Goal: Check status: Check status

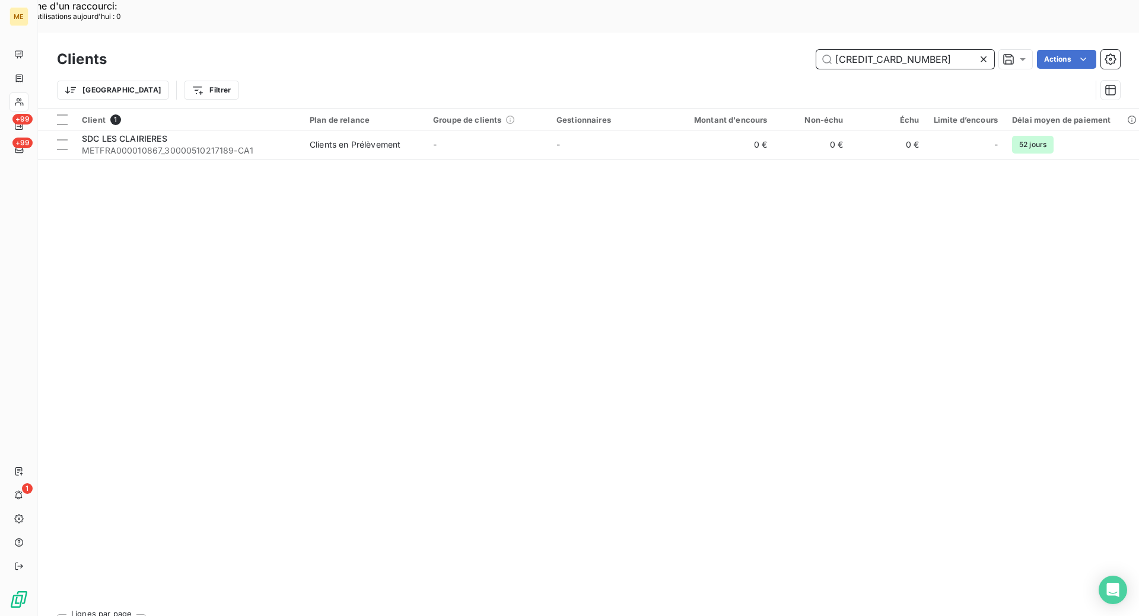
click at [877, 50] on input "[CREDIT_CARD_NUMBER]" at bounding box center [905, 59] width 178 height 19
paste input "06309406563681"
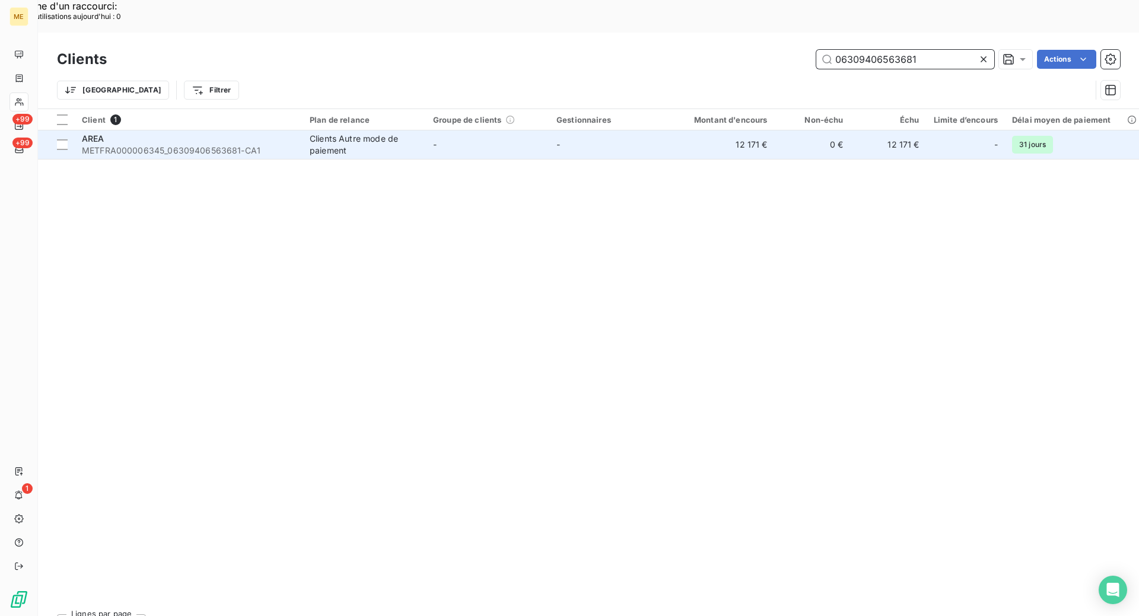
type input "06309406563681"
click at [157, 145] on span "METFRA000006345_06309406563681-CA1" at bounding box center [189, 151] width 214 height 12
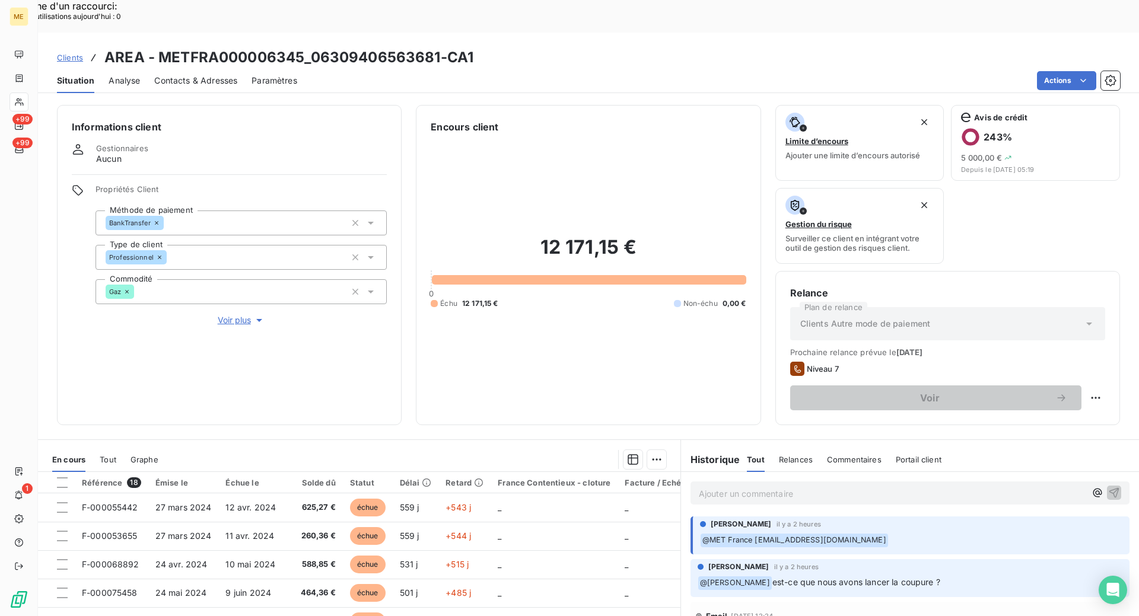
click at [405, 386] on div "Informations client Gestionnaires Aucun Propriétés Client Méthode de paiement B…" at bounding box center [588, 265] width 1101 height 320
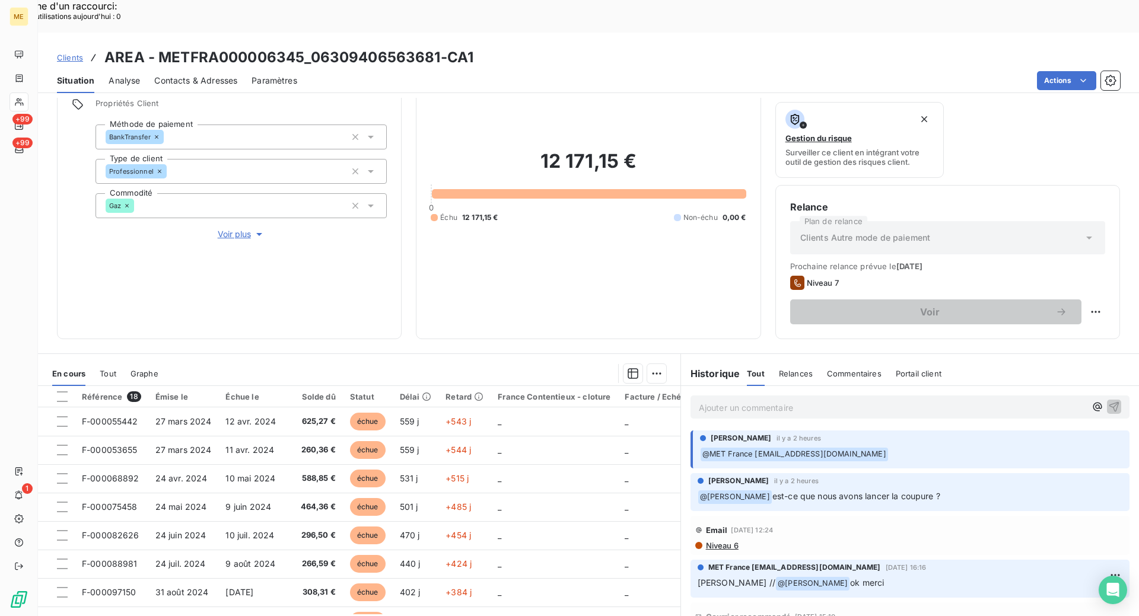
scroll to position [87, 0]
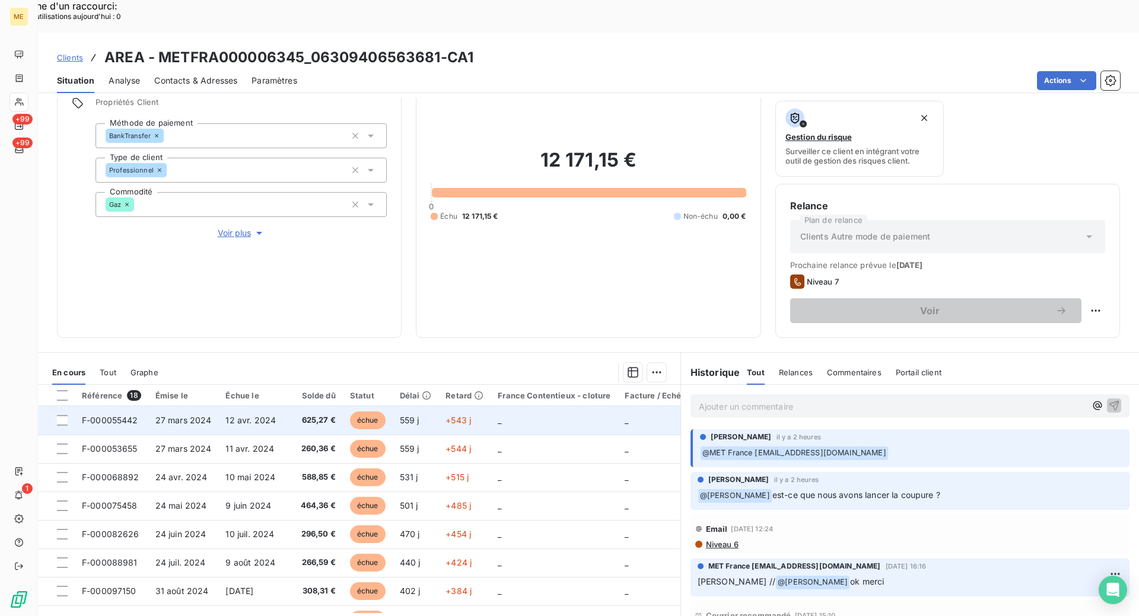
click at [133, 415] on span "F-000055442" at bounding box center [110, 420] width 56 height 10
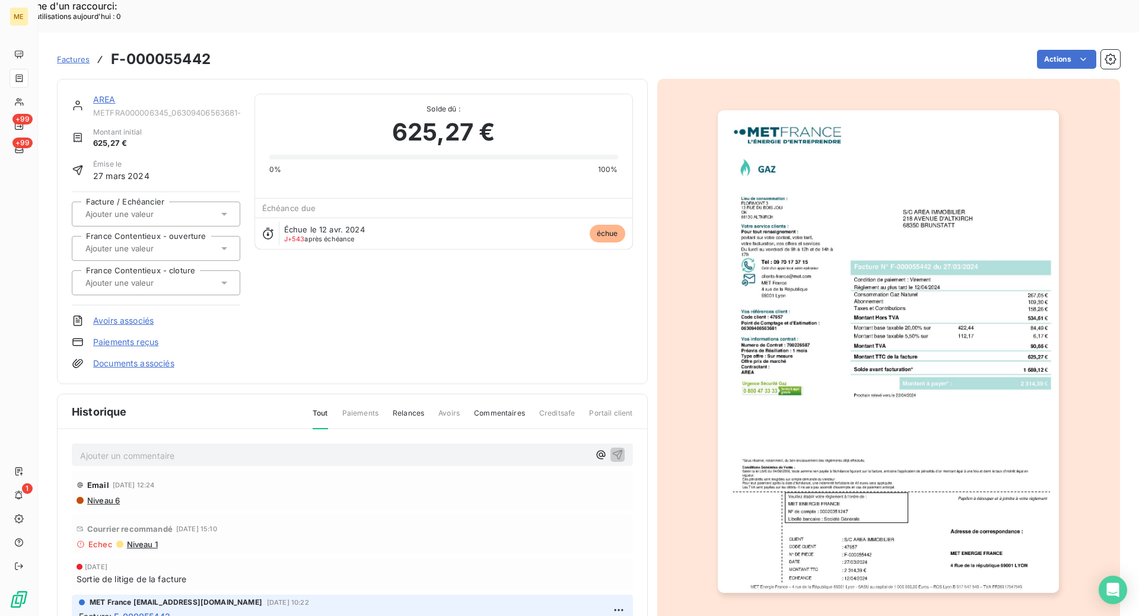
click at [908, 267] on img "button" at bounding box center [888, 351] width 341 height 483
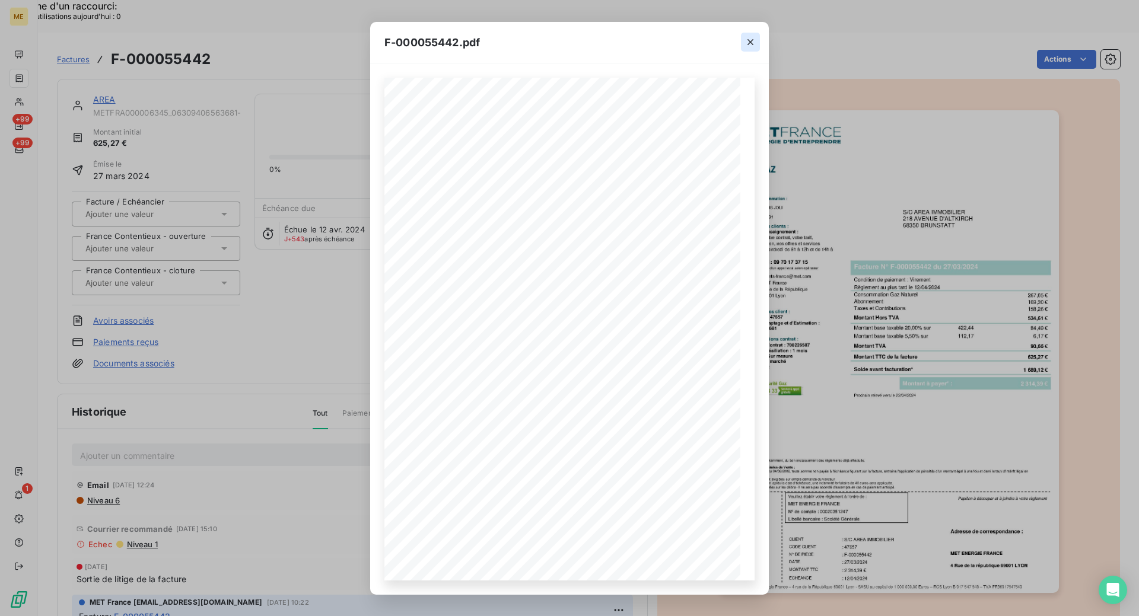
click at [753, 39] on icon "button" at bounding box center [750, 42] width 12 height 12
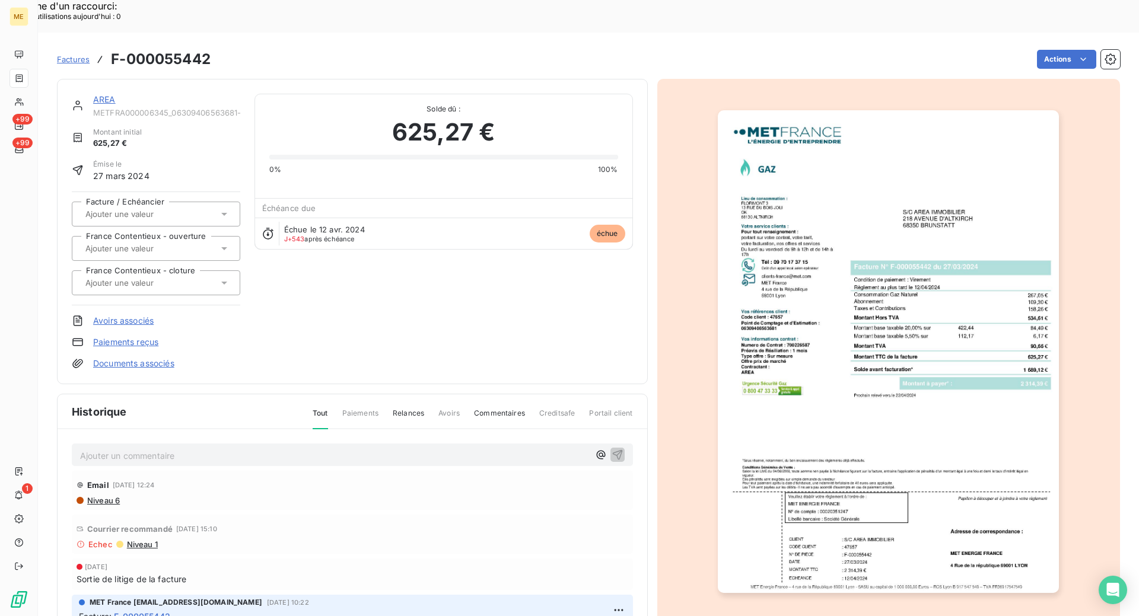
click at [106, 94] on link "AREA" at bounding box center [104, 99] width 23 height 10
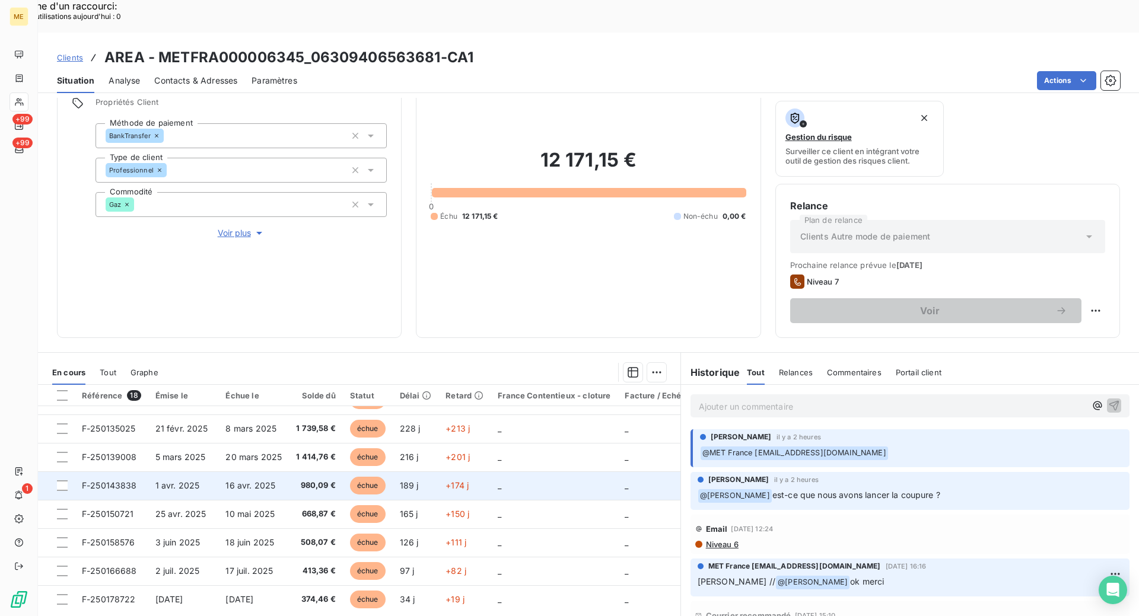
scroll to position [311, 0]
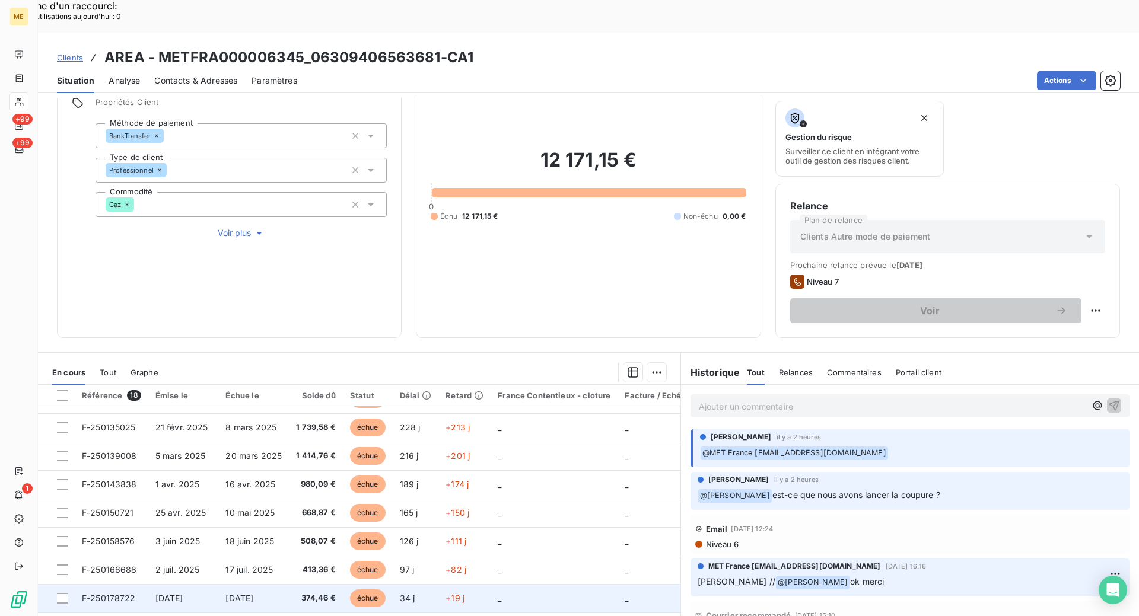
click at [105, 593] on span "F-250178722" at bounding box center [109, 598] width 54 height 10
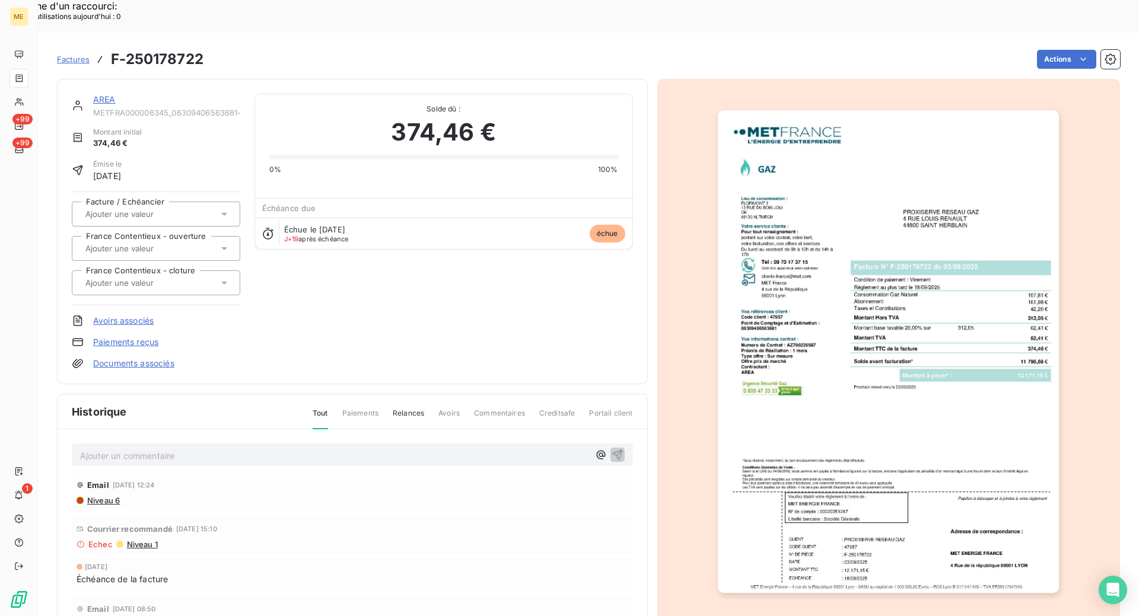
click at [881, 347] on img "button" at bounding box center [888, 351] width 341 height 483
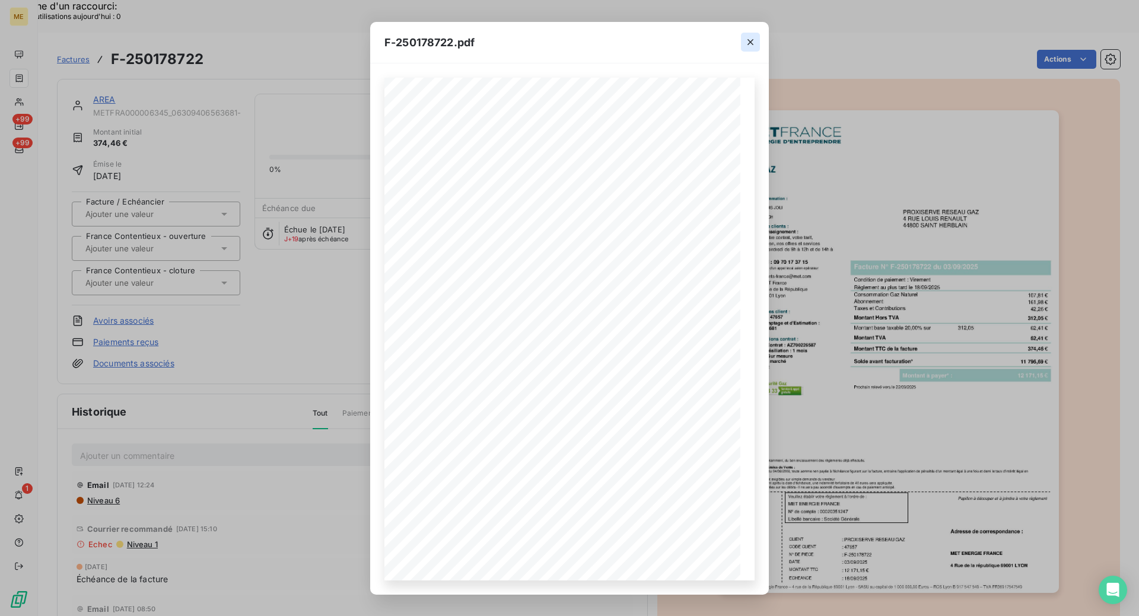
click at [750, 39] on icon "button" at bounding box center [750, 42] width 12 height 12
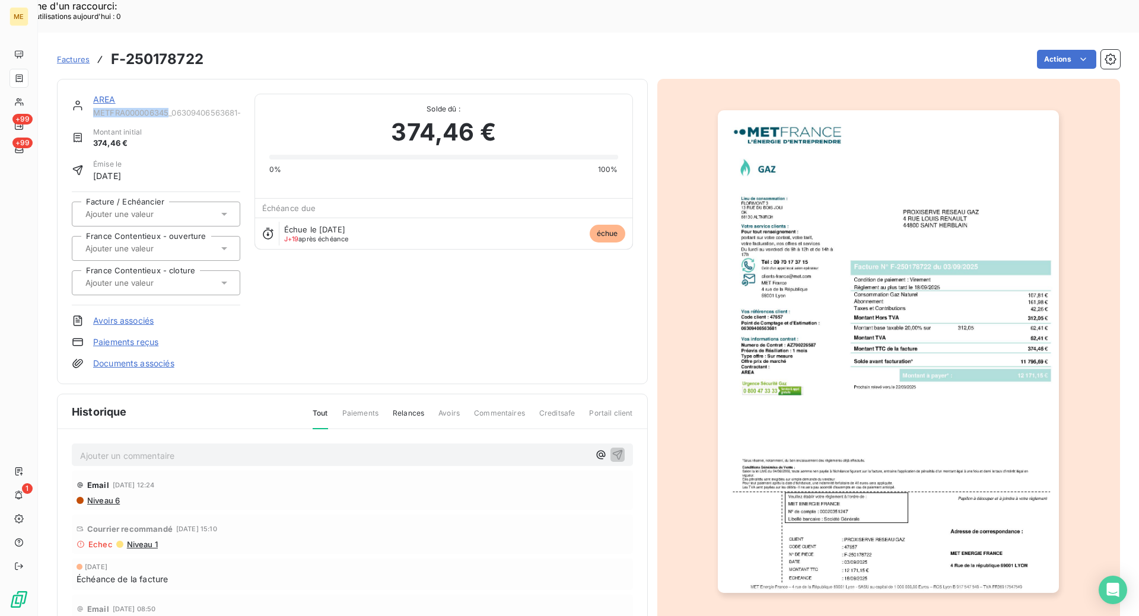
drag, startPoint x: 168, startPoint y: 82, endPoint x: 95, endPoint y: 78, distance: 72.5
click at [95, 108] on span "METFRA000006345_06309406563681-CA1" at bounding box center [166, 112] width 147 height 9
copy span "METFRA000006345"
click at [100, 94] on link "AREA" at bounding box center [104, 99] width 23 height 10
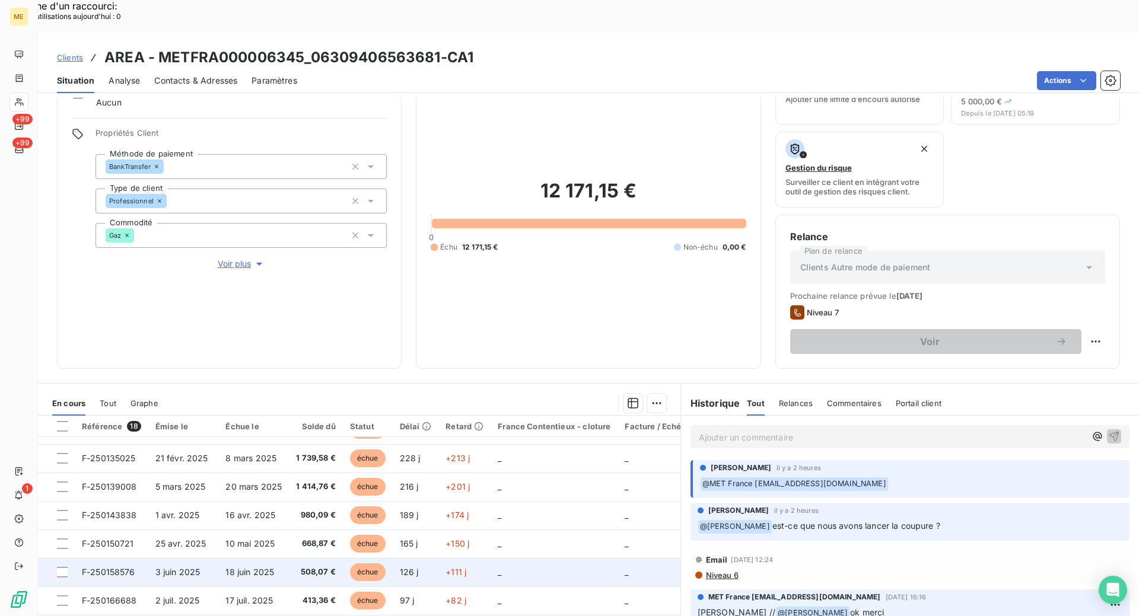
scroll to position [87, 0]
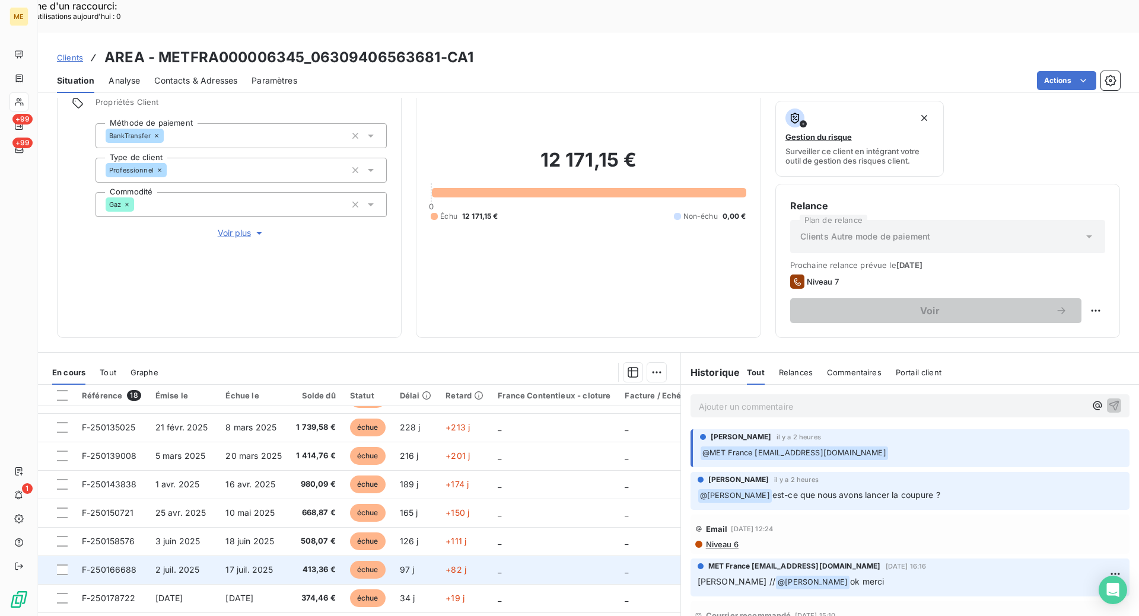
click at [125, 565] on span "F-250166688" at bounding box center [109, 570] width 55 height 10
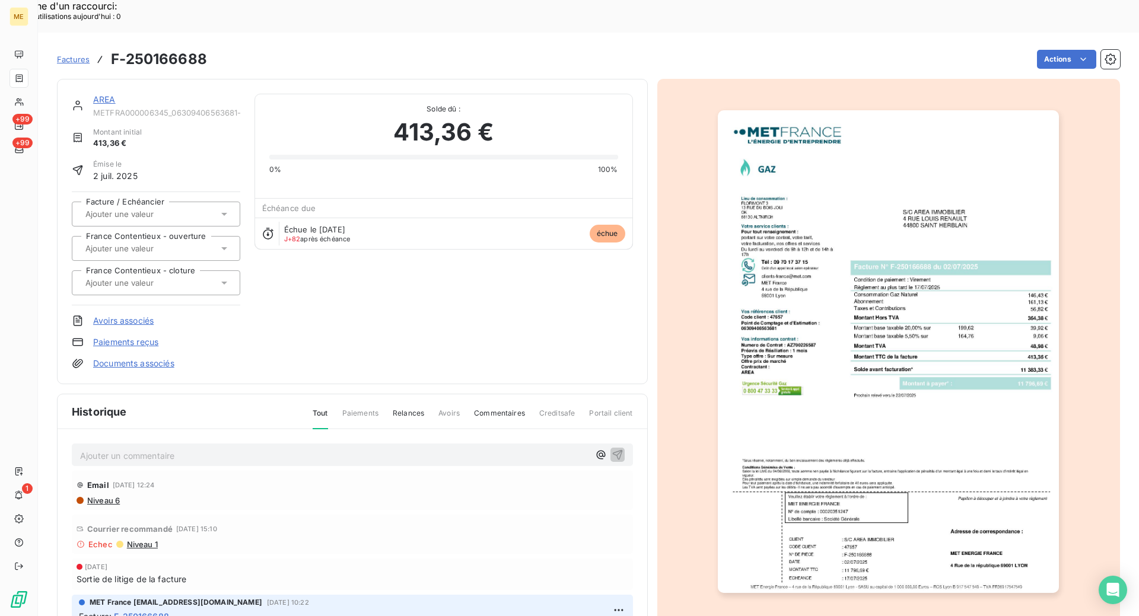
click at [109, 94] on link "AREA" at bounding box center [104, 99] width 23 height 10
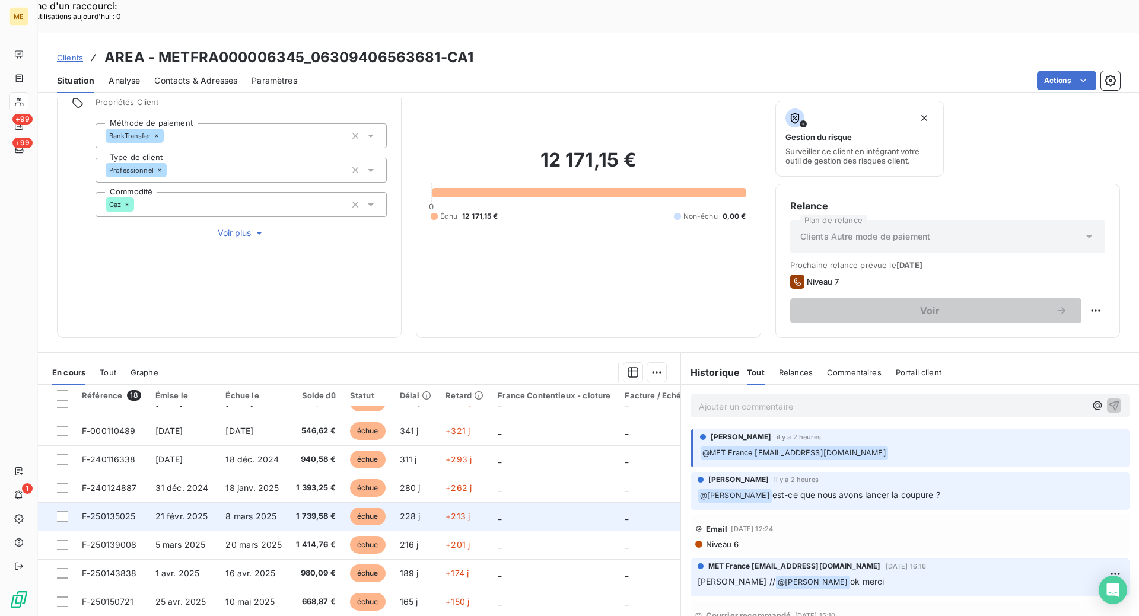
scroll to position [192, 0]
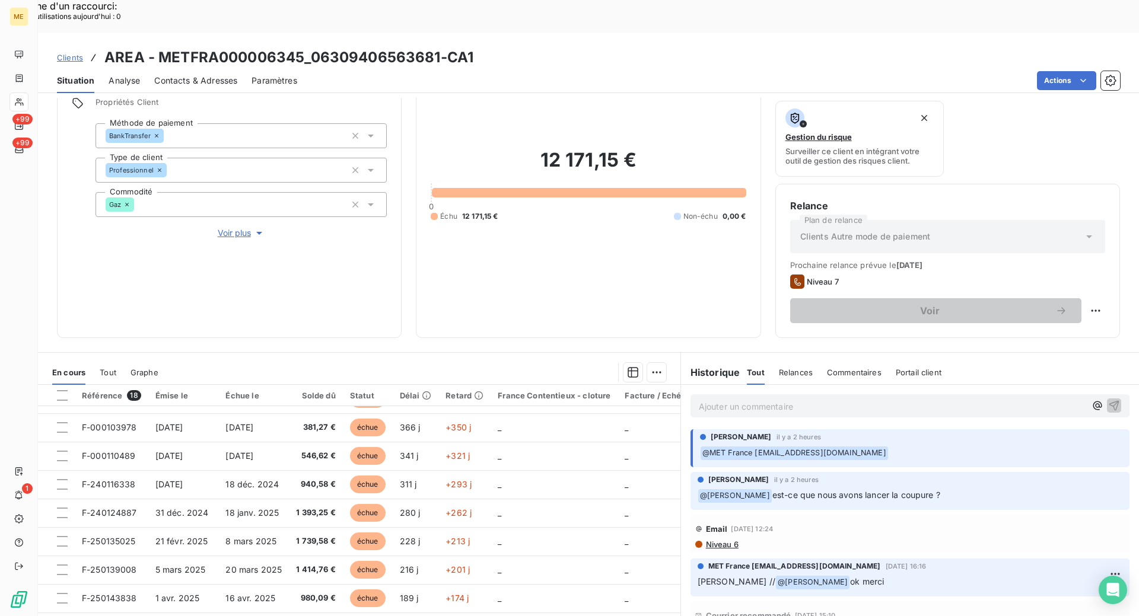
click at [234, 227] on span "Voir plus" at bounding box center [241, 233] width 47 height 12
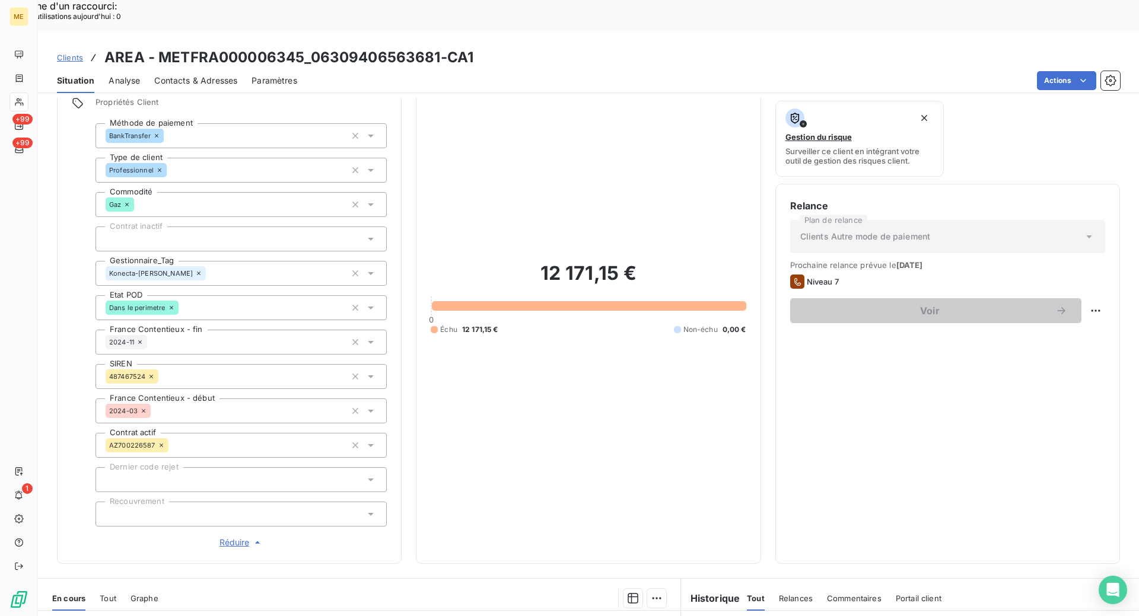
click at [230, 537] on span "Réduire" at bounding box center [241, 543] width 44 height 12
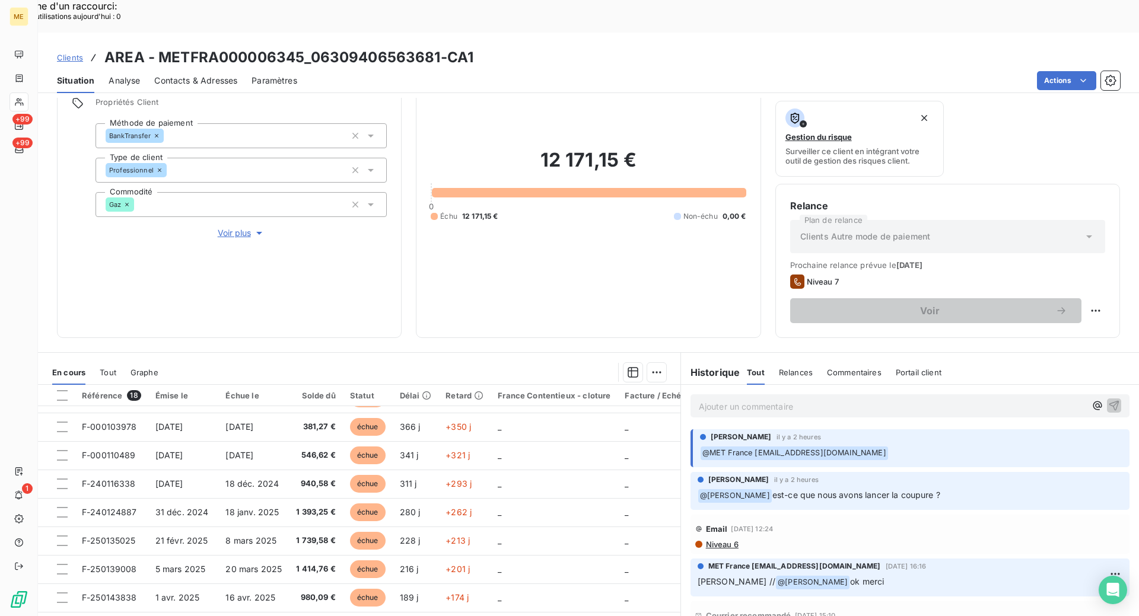
scroll to position [311, 0]
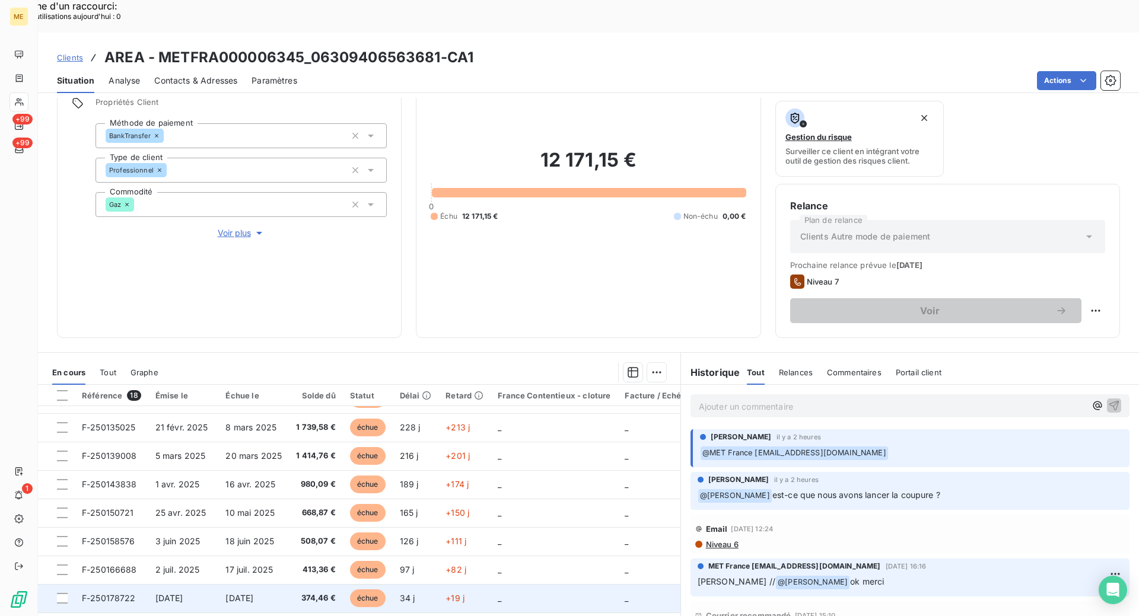
click at [120, 593] on span "F-250178722" at bounding box center [109, 598] width 54 height 10
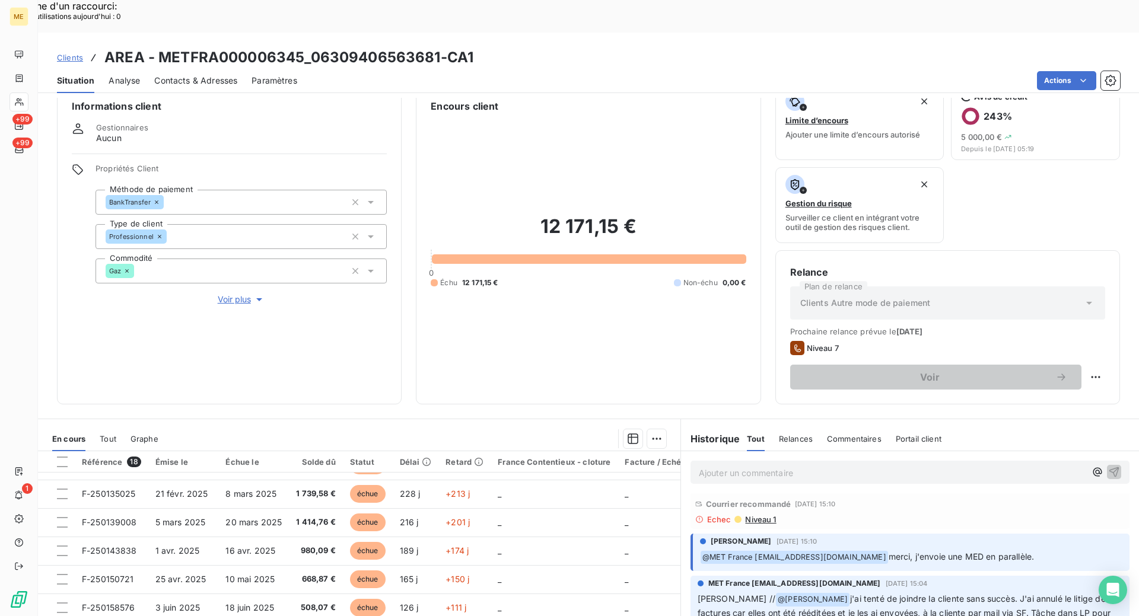
scroll to position [87, 0]
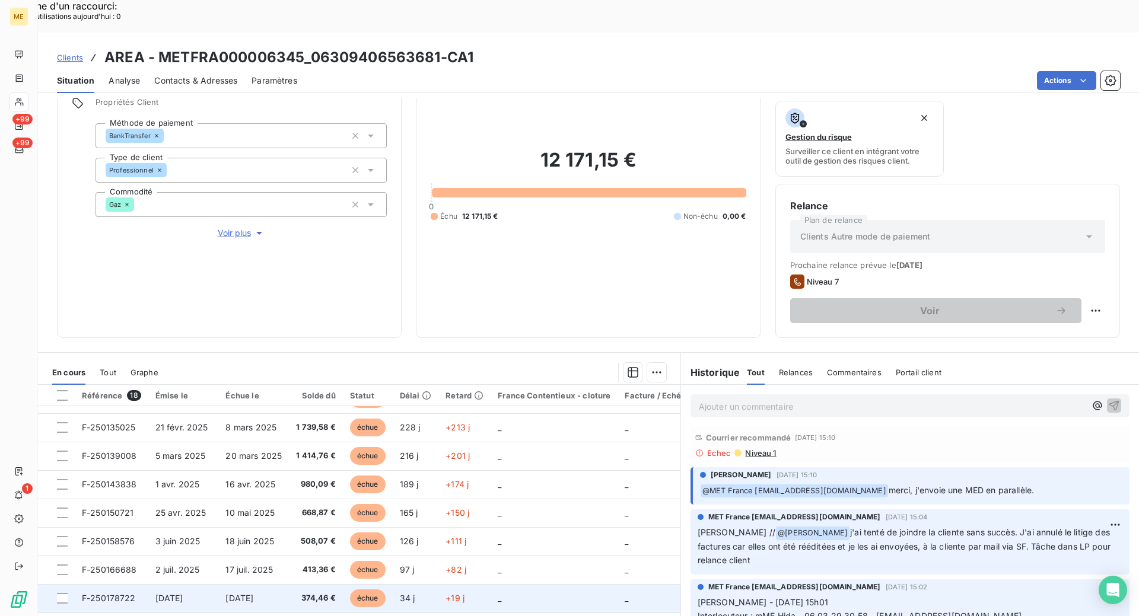
click at [123, 593] on span "F-250178722" at bounding box center [109, 598] width 54 height 10
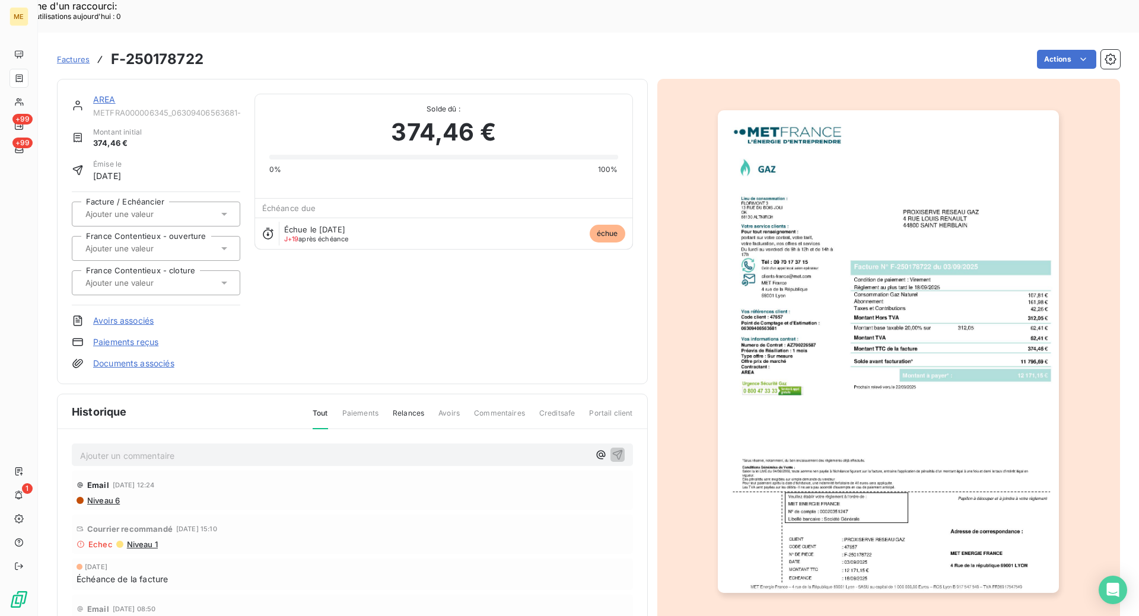
click at [101, 79] on div "AREA METFRA000006345_06309406563681-CA1 Montant initial 374,46 € Émise le [DATE…" at bounding box center [352, 231] width 591 height 305
click at [104, 79] on div "AREA METFRA000006345_06309406563681-CA1 Montant initial 374,46 € Émise le [DATE…" at bounding box center [352, 231] width 591 height 305
click at [105, 94] on link "AREA" at bounding box center [104, 99] width 23 height 10
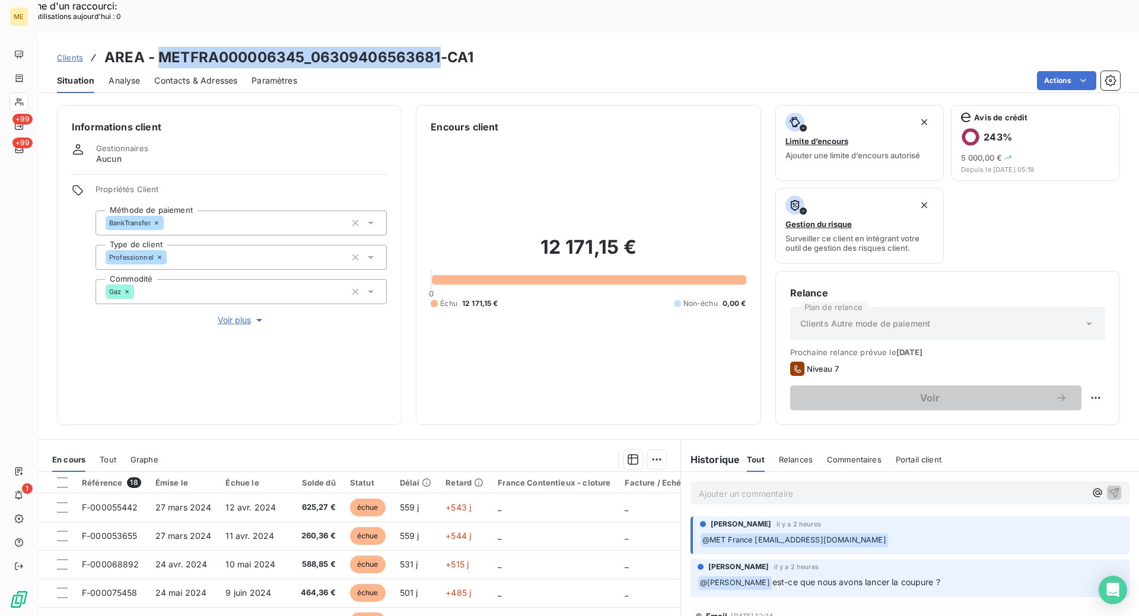
drag, startPoint x: 438, startPoint y: 27, endPoint x: 163, endPoint y: 16, distance: 274.8
click at [163, 47] on h3 "AREA - METFRA000006345_06309406563681-CA1" at bounding box center [288, 57] width 369 height 21
copy h3 "METFRA000006345_06309406563681"
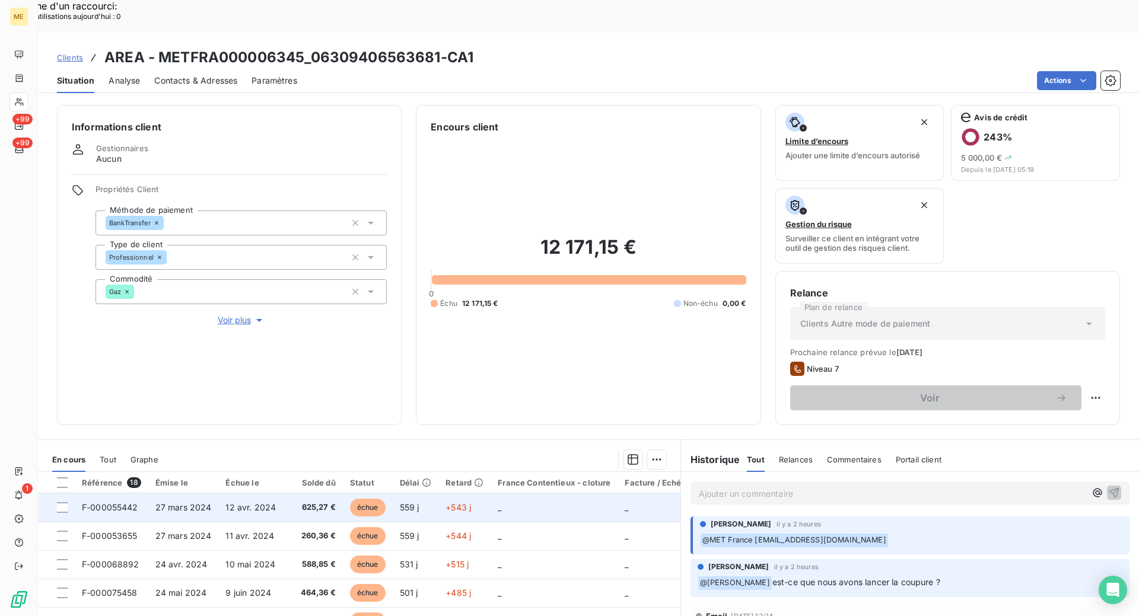
click at [133, 502] on span "F-000055442" at bounding box center [110, 507] width 56 height 10
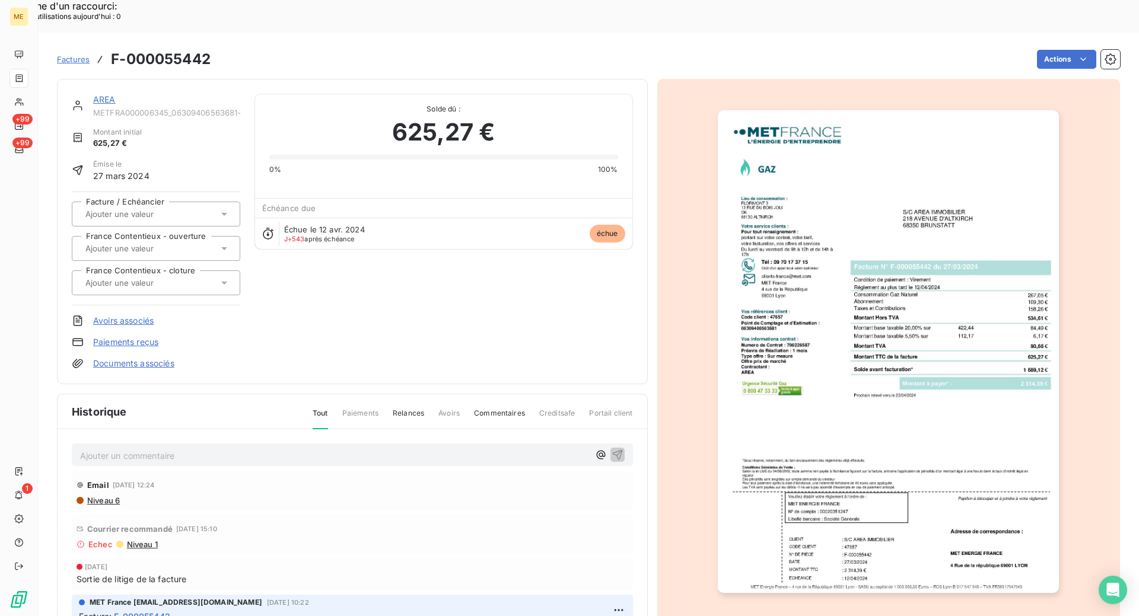
click at [97, 94] on link "AREA" at bounding box center [104, 99] width 23 height 10
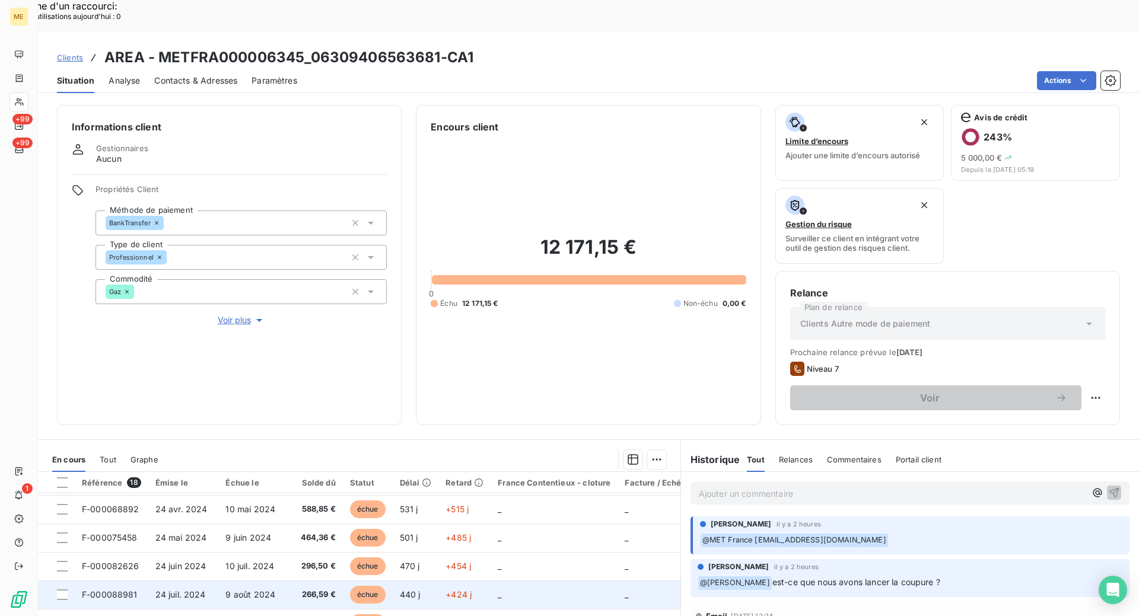
scroll to position [59, 0]
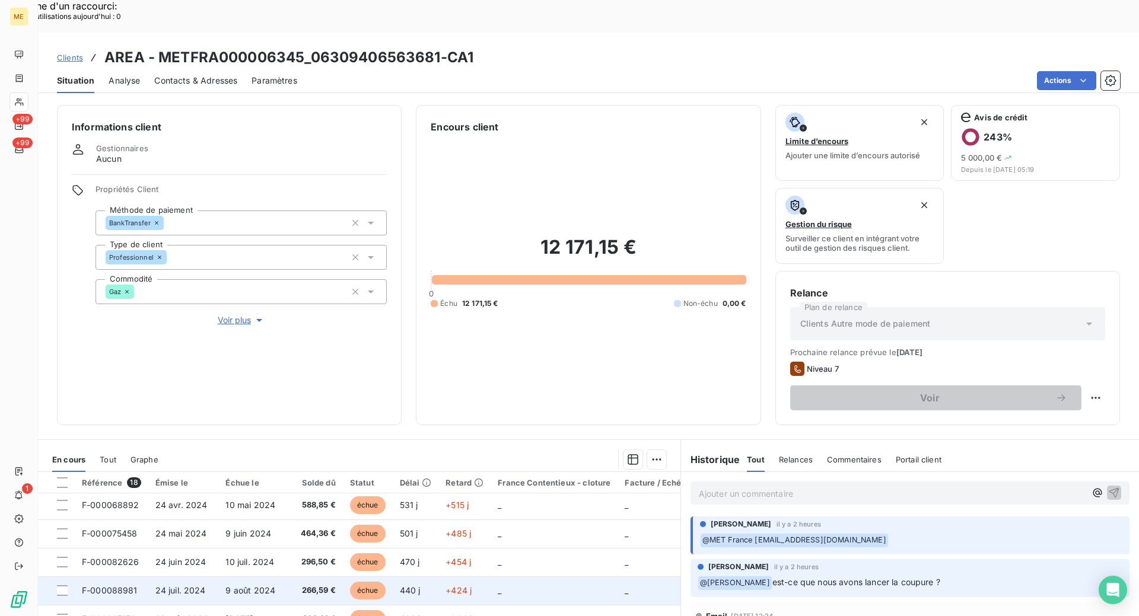
click at [141, 577] on td "F-000088981" at bounding box center [112, 591] width 74 height 28
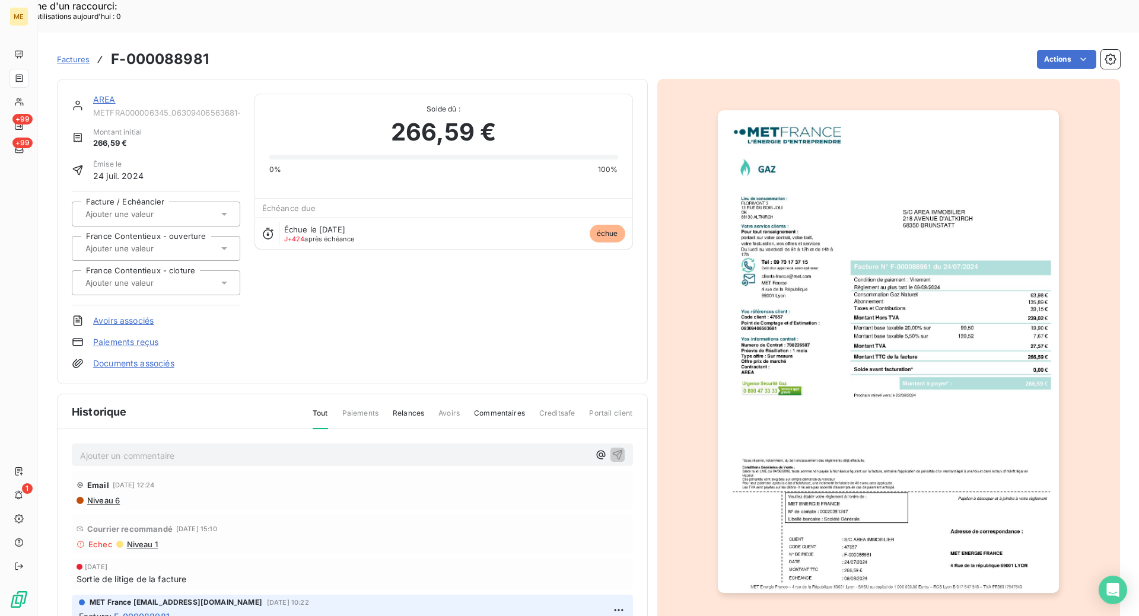
click at [102, 94] on link "AREA" at bounding box center [104, 99] width 23 height 10
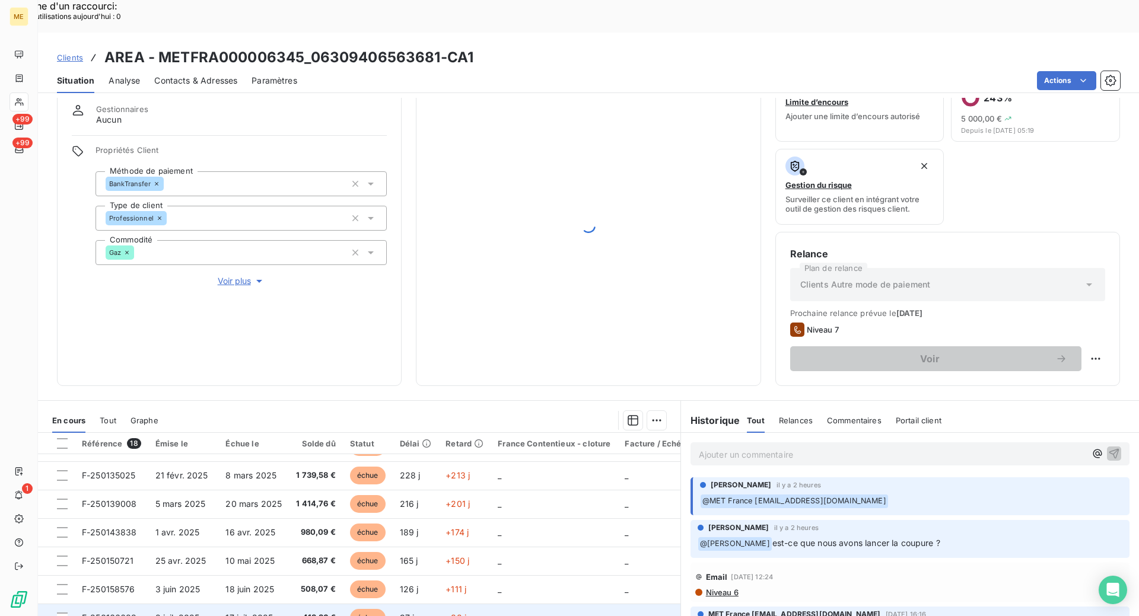
scroll to position [87, 0]
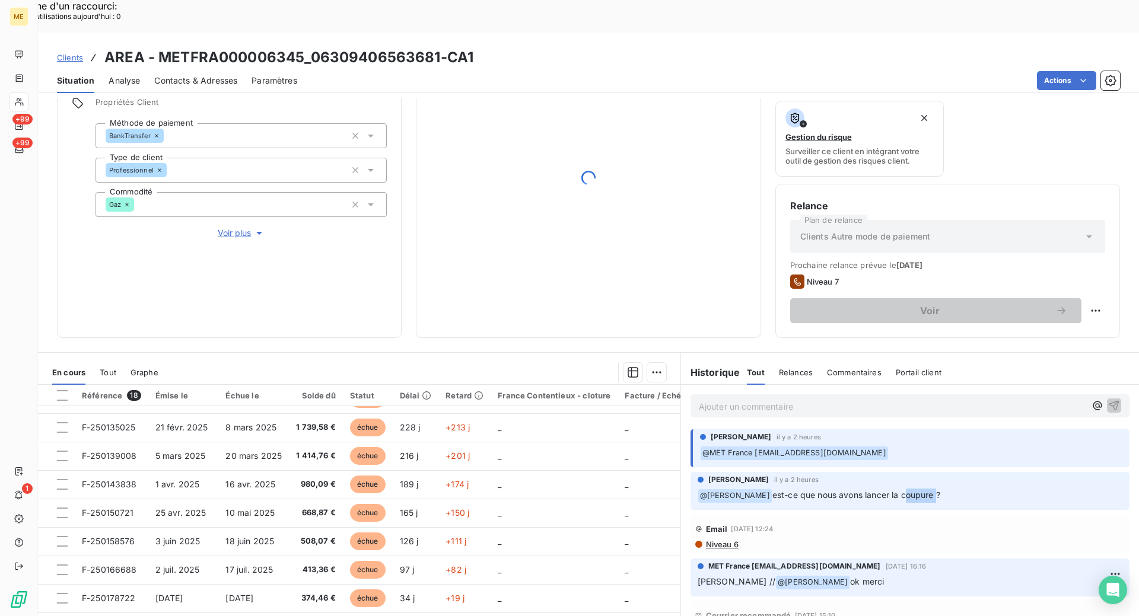
drag, startPoint x: 922, startPoint y: 466, endPoint x: 890, endPoint y: 458, distance: 32.8
click at [890, 490] on span "est-ce que nous avons lancer la coupure ?" at bounding box center [856, 495] width 168 height 10
